Goal: Information Seeking & Learning: Learn about a topic

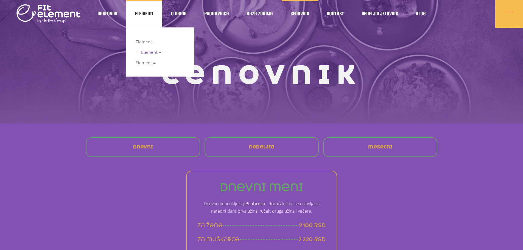
click at [147, 51] on span "Element +" at bounding box center [151, 51] width 20 height 7
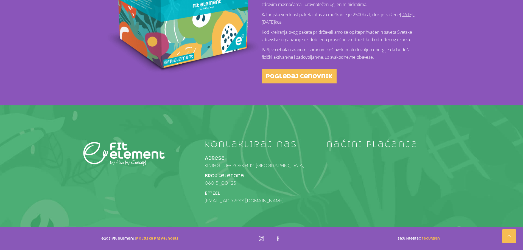
scroll to position [128, 0]
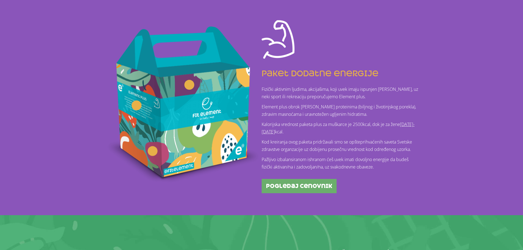
click at [313, 187] on span "pogledaj cenovnik" at bounding box center [299, 185] width 66 height 5
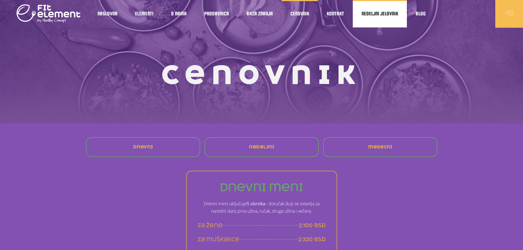
click at [368, 14] on span "Nedeljni jelovnik" at bounding box center [380, 13] width 37 height 3
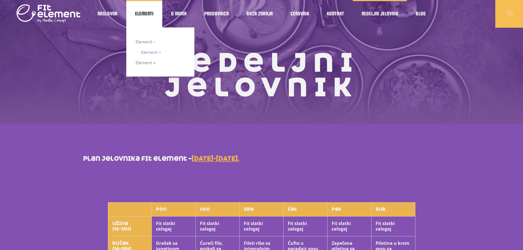
click at [149, 52] on span "Element +" at bounding box center [151, 51] width 20 height 7
